Goal: Information Seeking & Learning: Learn about a topic

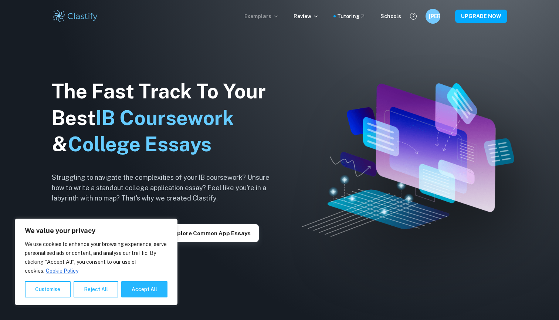
click at [275, 16] on p "Exemplars" at bounding box center [261, 16] width 34 height 8
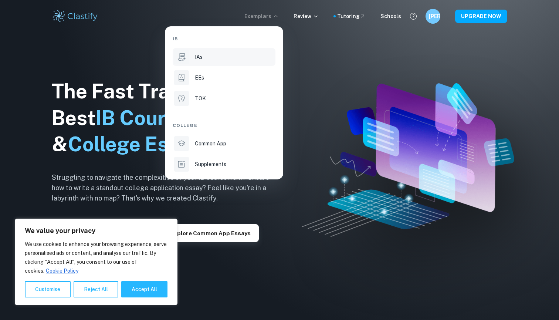
click at [205, 60] on div "IAs" at bounding box center [234, 57] width 79 height 8
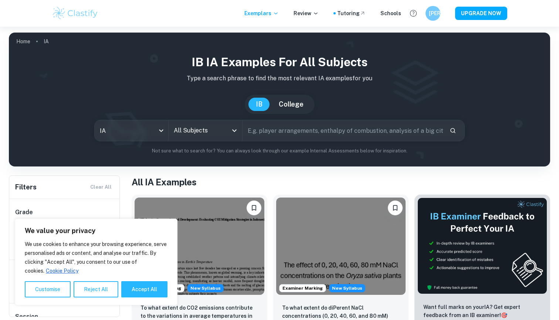
click at [190, 127] on input "All Subjects" at bounding box center [200, 131] width 56 height 14
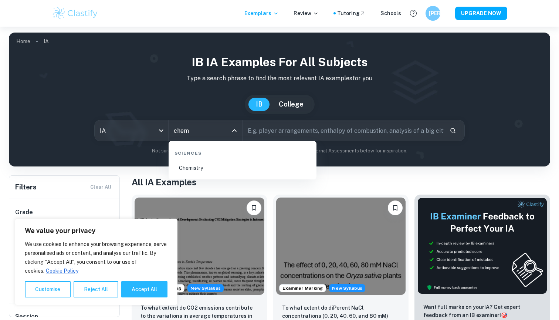
click at [192, 165] on li "Chemistry" at bounding box center [243, 167] width 142 height 17
type input "Chemistry"
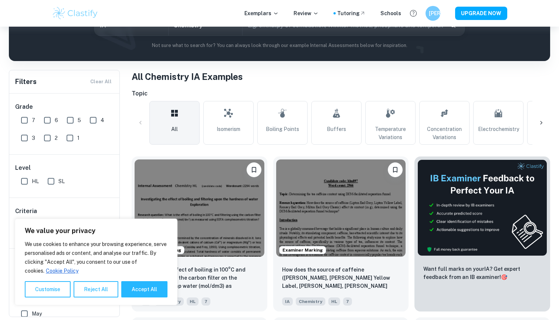
scroll to position [106, 0]
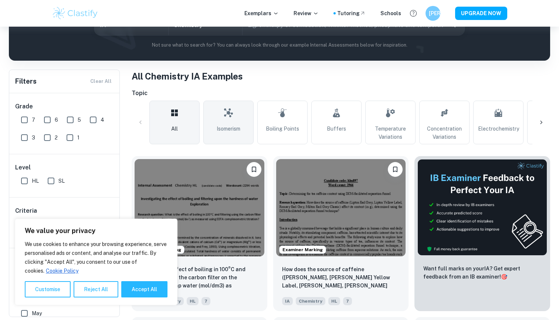
click at [228, 131] on span "Isomerism" at bounding box center [229, 129] width 24 height 8
type input "Isomerism"
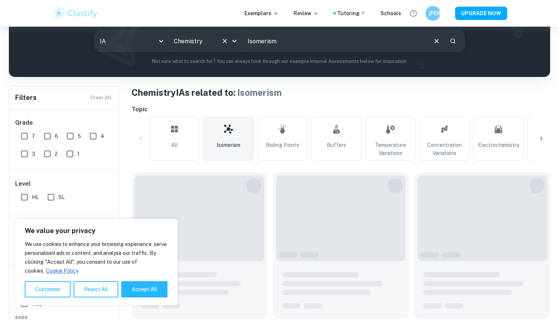
scroll to position [183, 0]
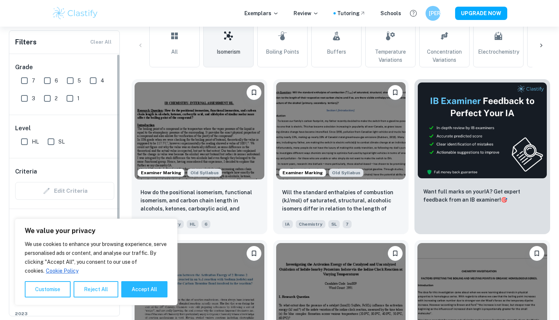
click at [28, 80] on input "7" at bounding box center [24, 80] width 15 height 15
checkbox input "true"
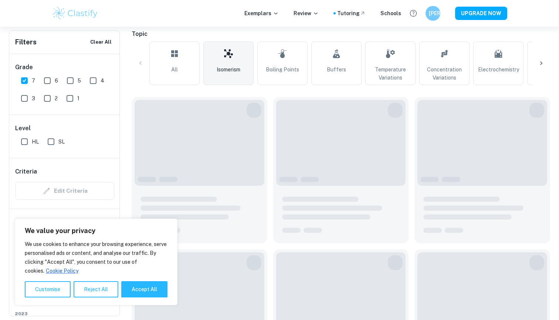
click at [52, 79] on input "6" at bounding box center [47, 80] width 15 height 15
checkbox input "true"
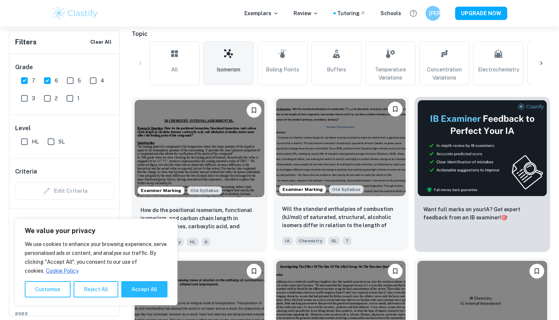
scroll to position [189, 0]
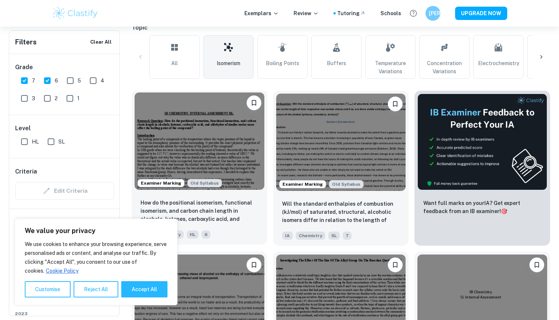
click at [216, 164] on img at bounding box center [200, 140] width 130 height 97
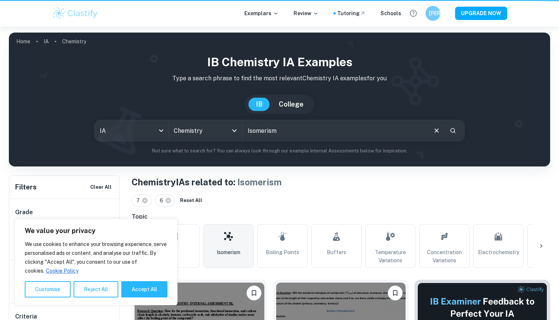
scroll to position [189, 0]
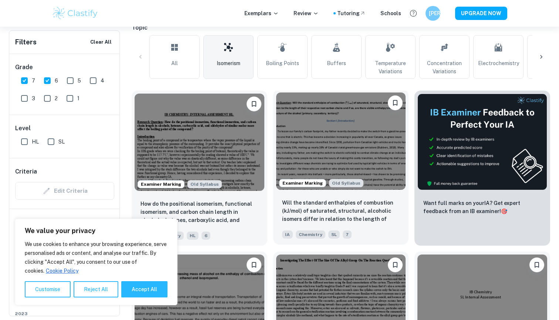
click at [333, 143] on img at bounding box center [341, 140] width 130 height 97
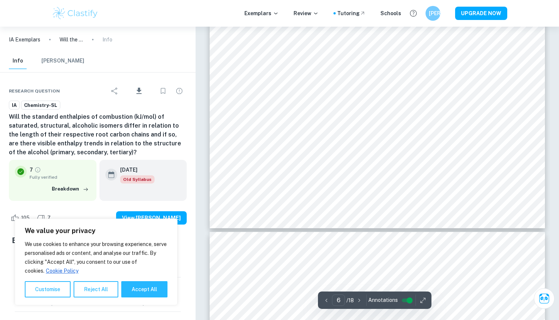
scroll to position [2436, 0]
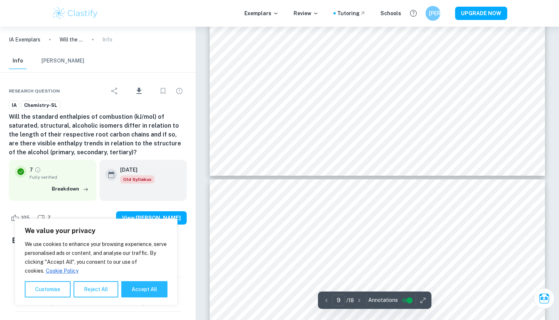
type input "10"
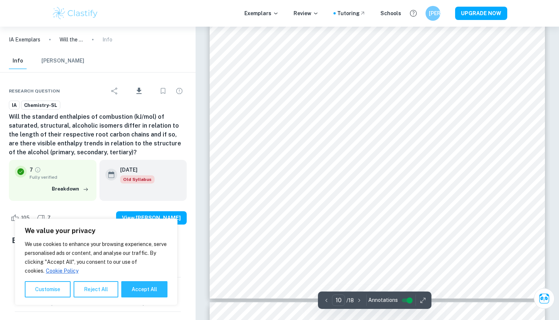
scroll to position [4398, 0]
